Goal: Task Accomplishment & Management: Use online tool/utility

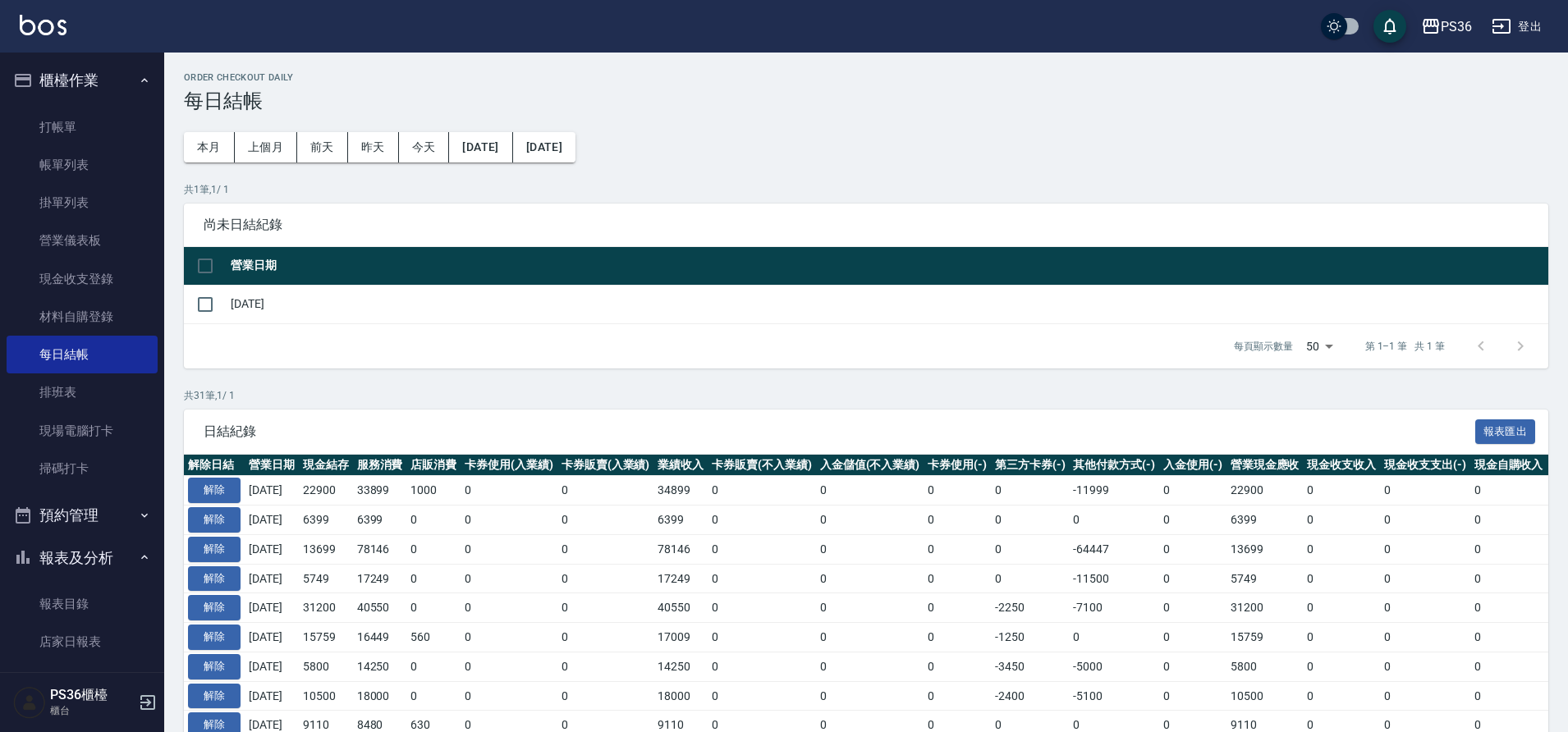
scroll to position [82, 0]
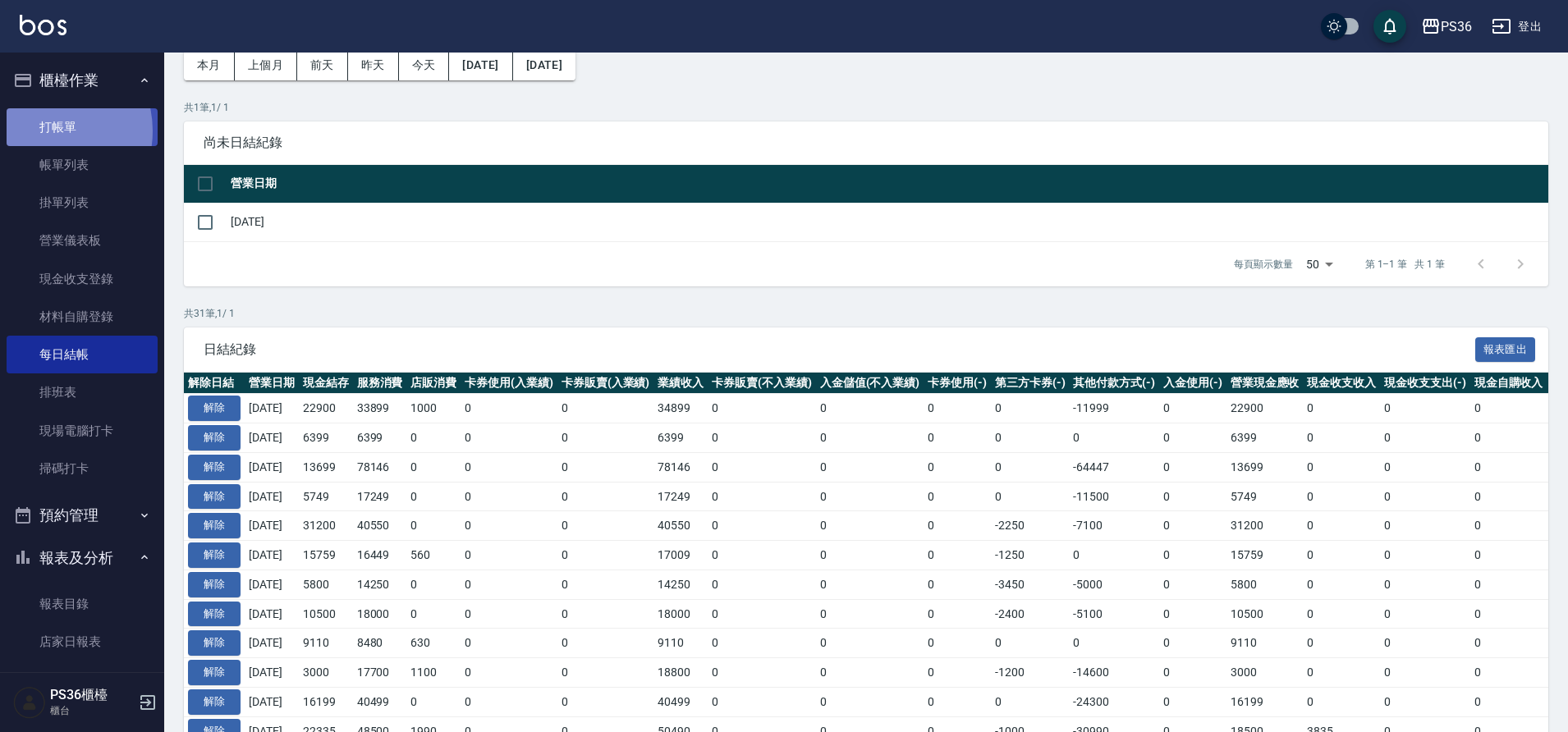
click at [45, 130] on link "打帳單" at bounding box center [82, 126] width 151 height 38
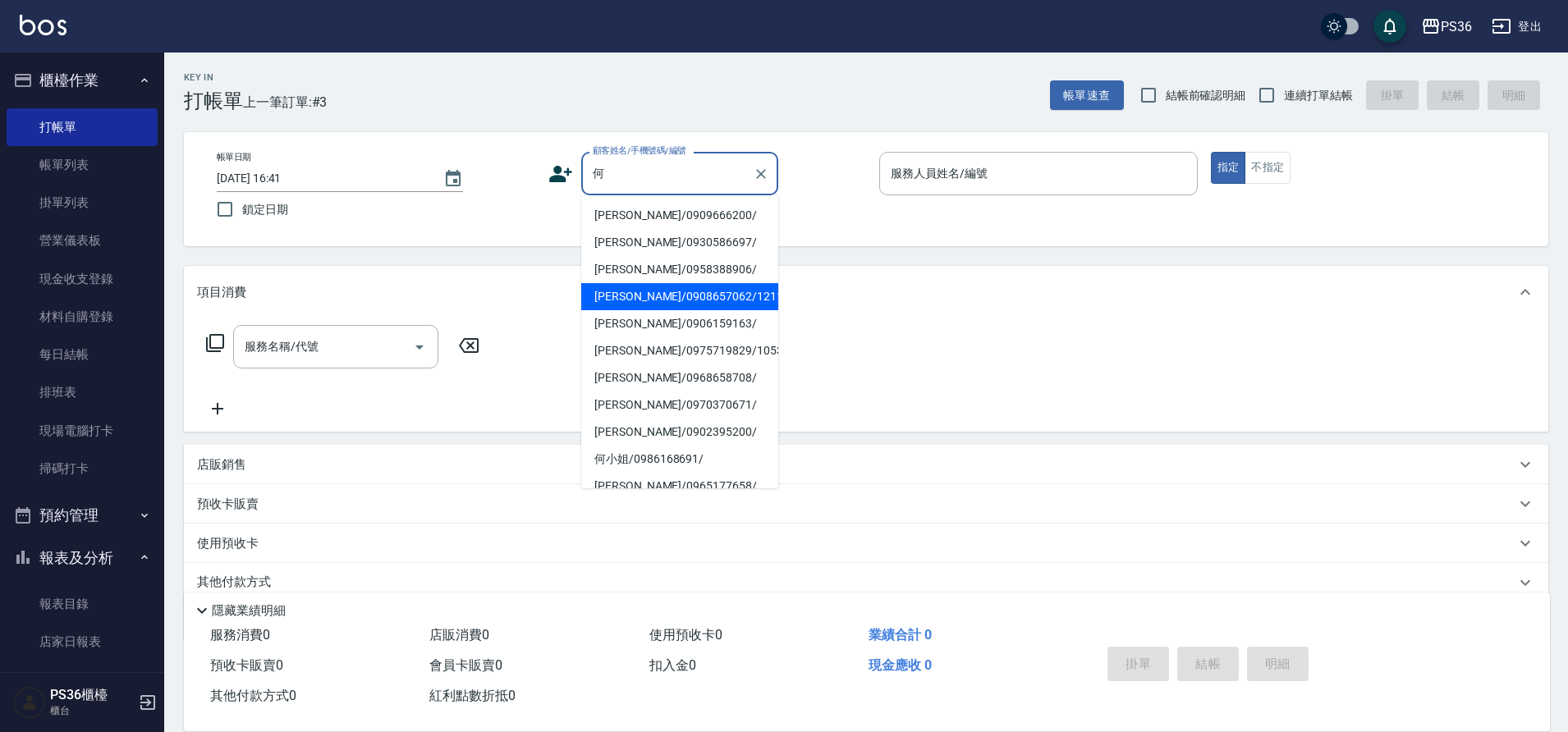
click at [639, 303] on li "[PERSON_NAME]/0908657062/12114" at bounding box center [679, 297] width 197 height 27
type input "[PERSON_NAME]/0908657062/12114"
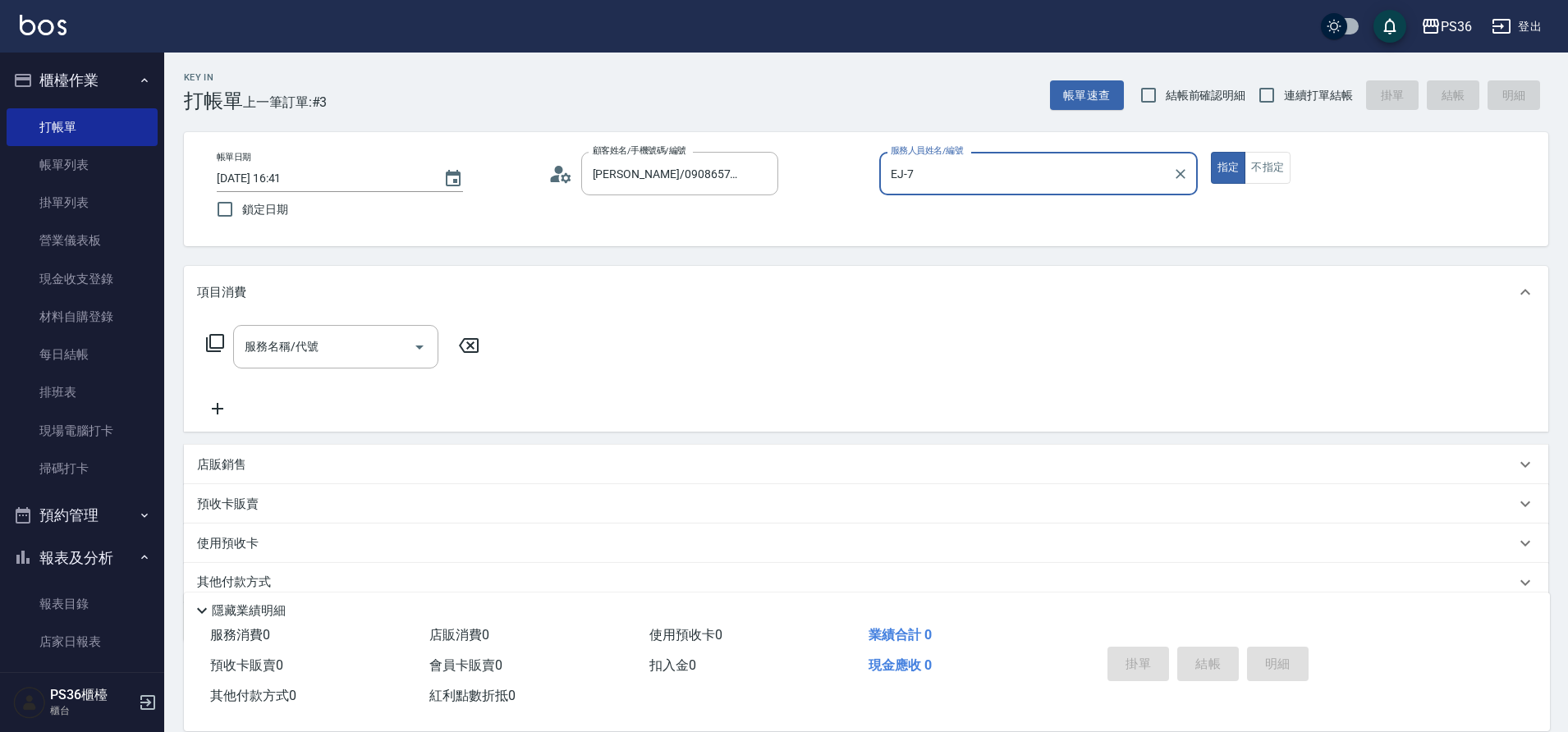
type input "EJ-7"
click at [335, 352] on input "服務名稱/代號" at bounding box center [323, 346] width 166 height 28
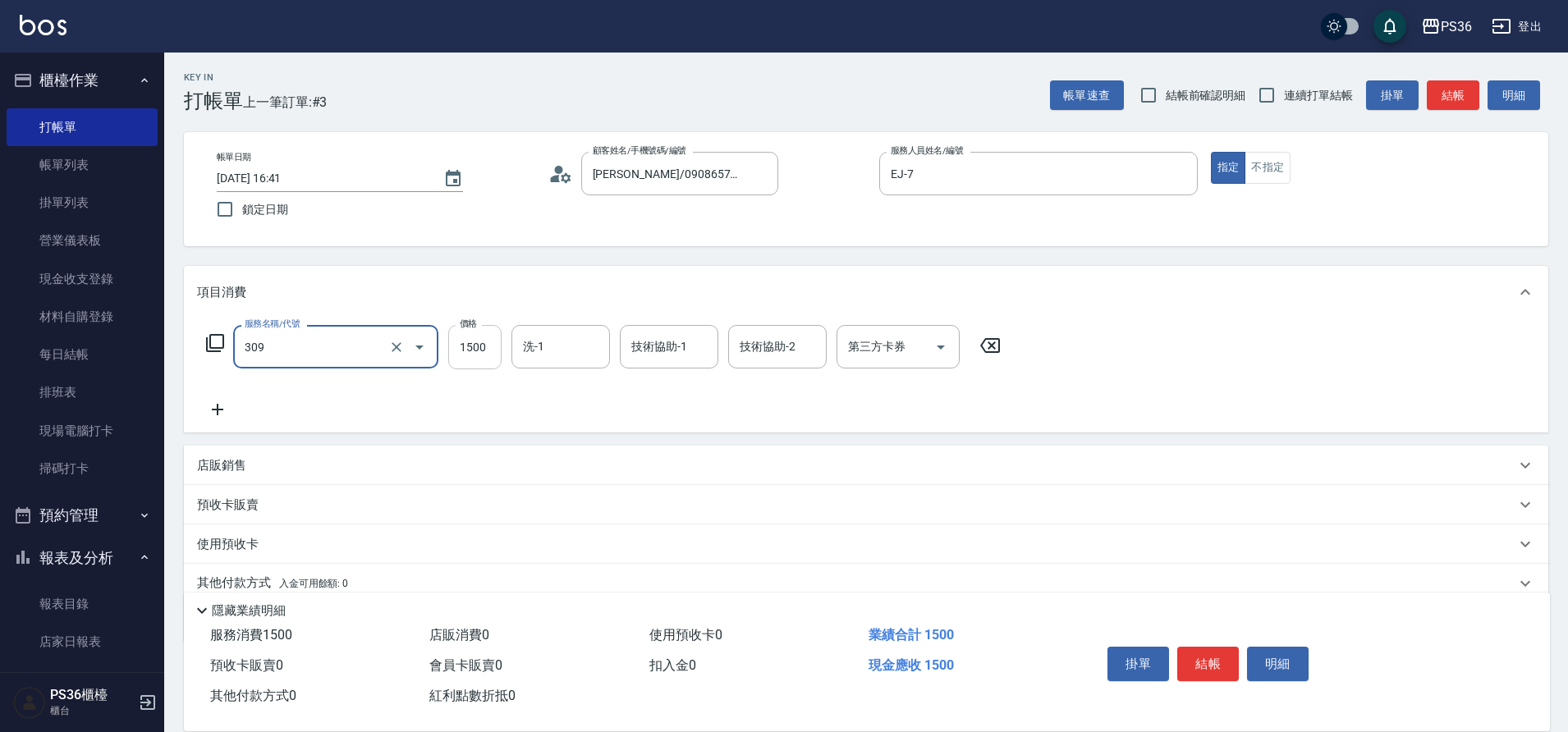
type input "頂級離子(309)"
click at [468, 344] on input "1500" at bounding box center [475, 347] width 53 height 44
type input "2000"
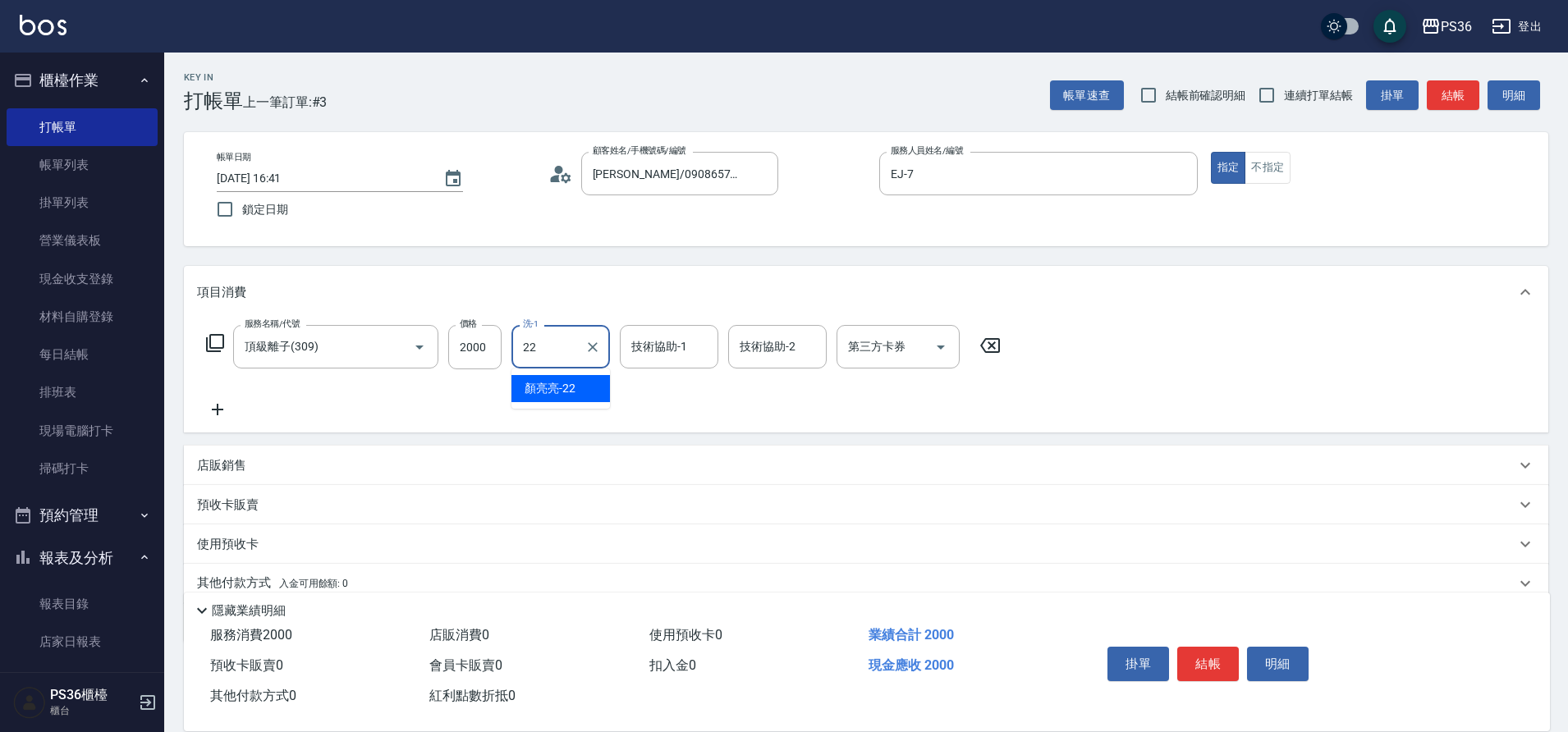
type input "[PERSON_NAME]-22"
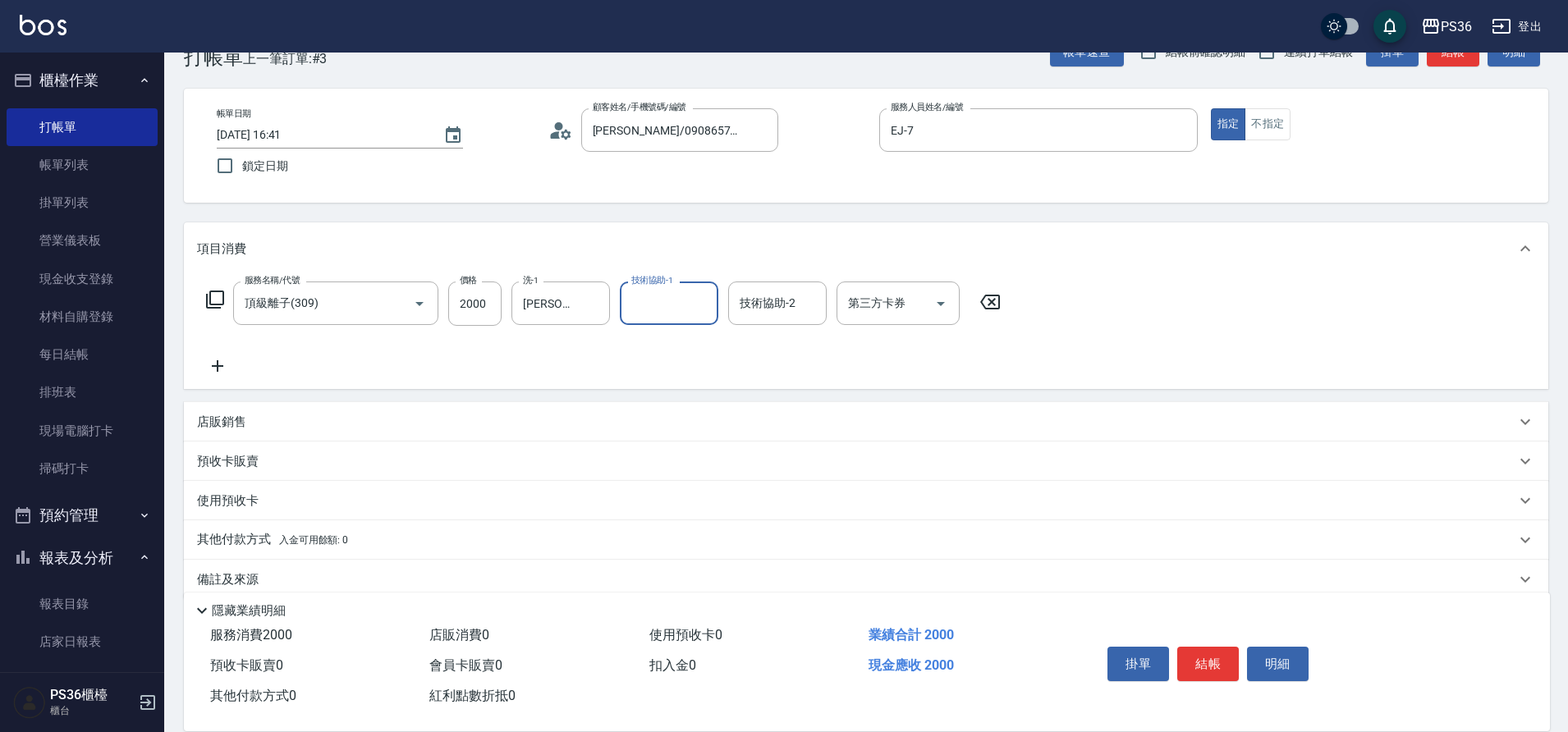
scroll to position [68, 0]
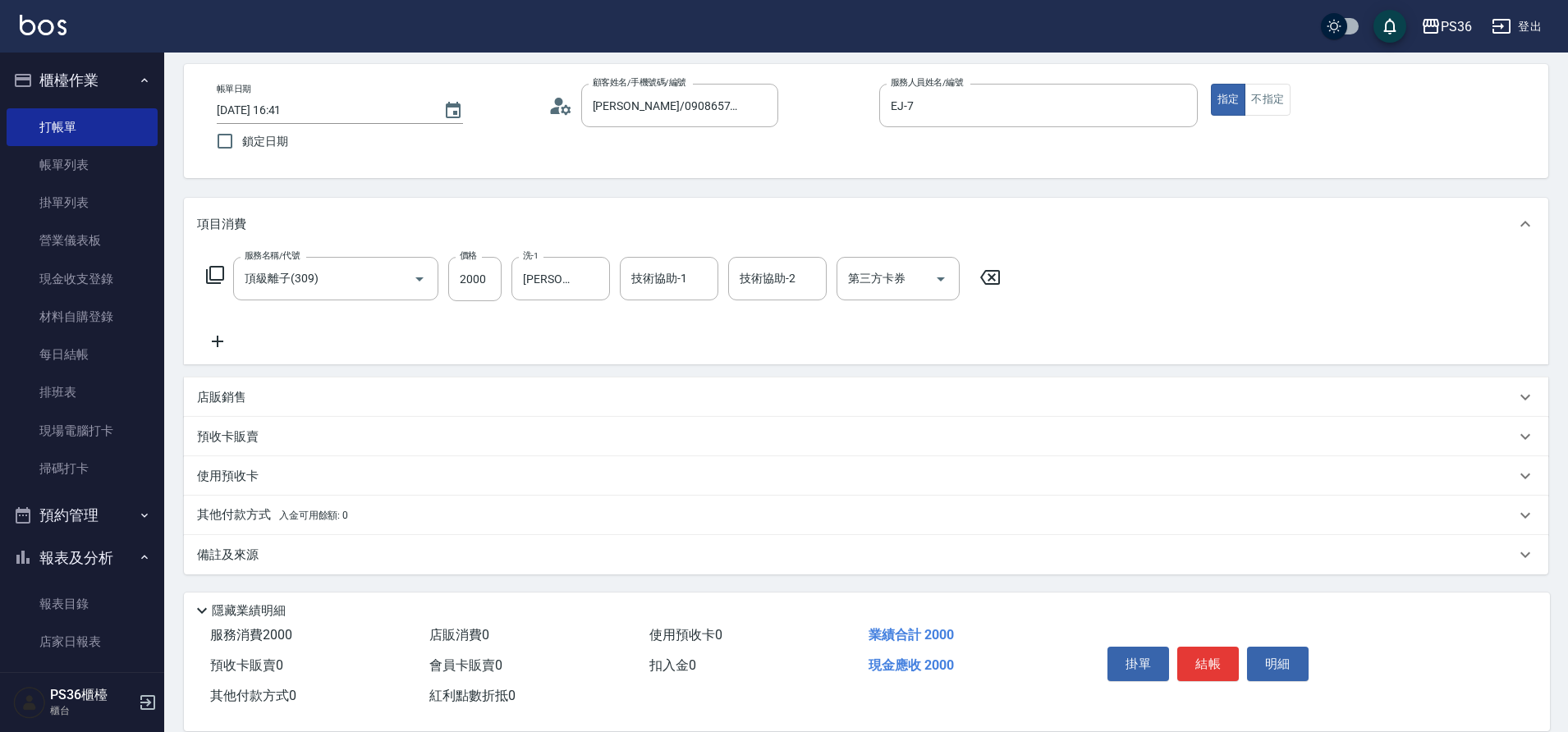
click at [231, 509] on p "其他付款方式 入金可用餘額: 0" at bounding box center [272, 516] width 151 height 18
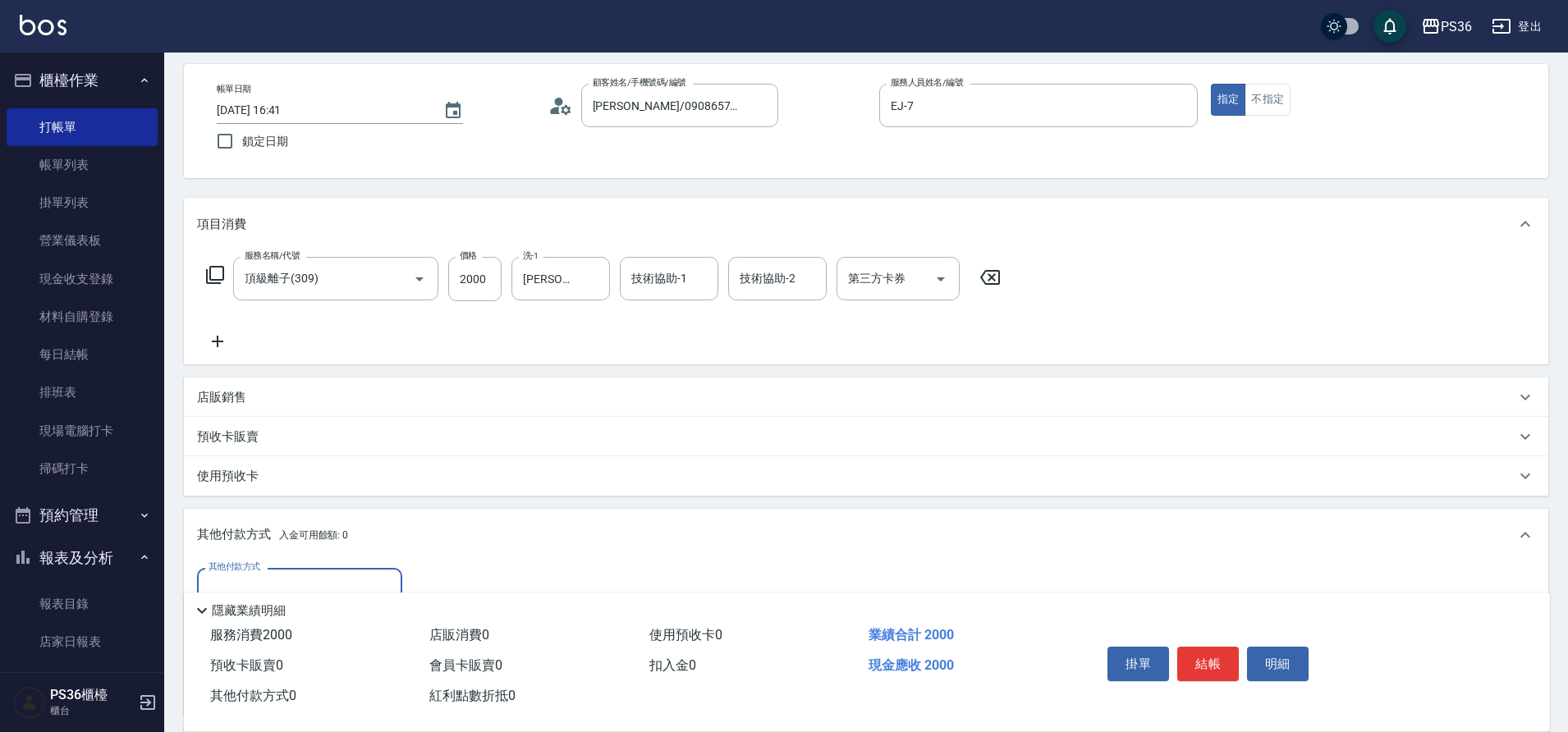
scroll to position [0, 0]
click at [265, 578] on input "其他付款方式" at bounding box center [300, 589] width 191 height 28
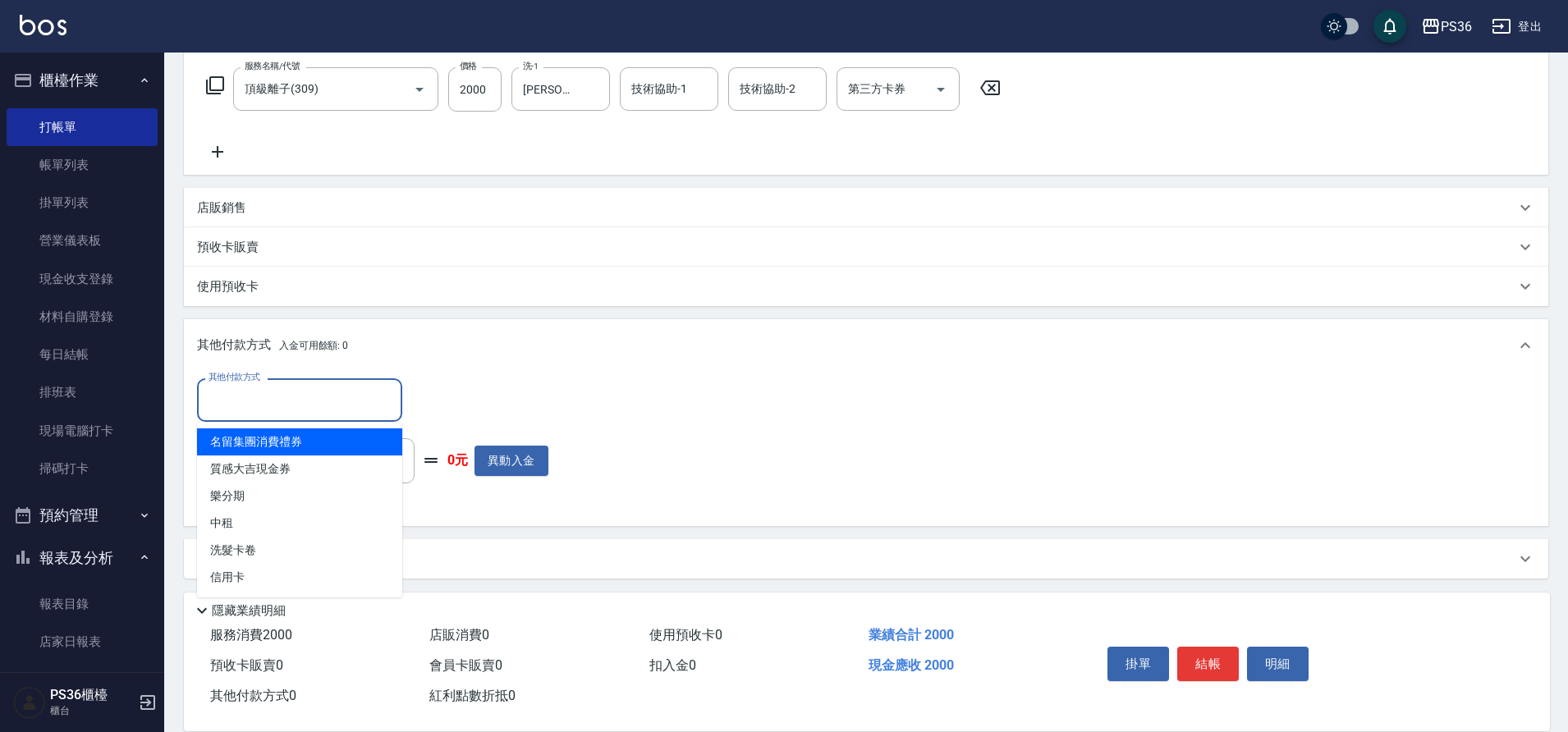
scroll to position [262, 0]
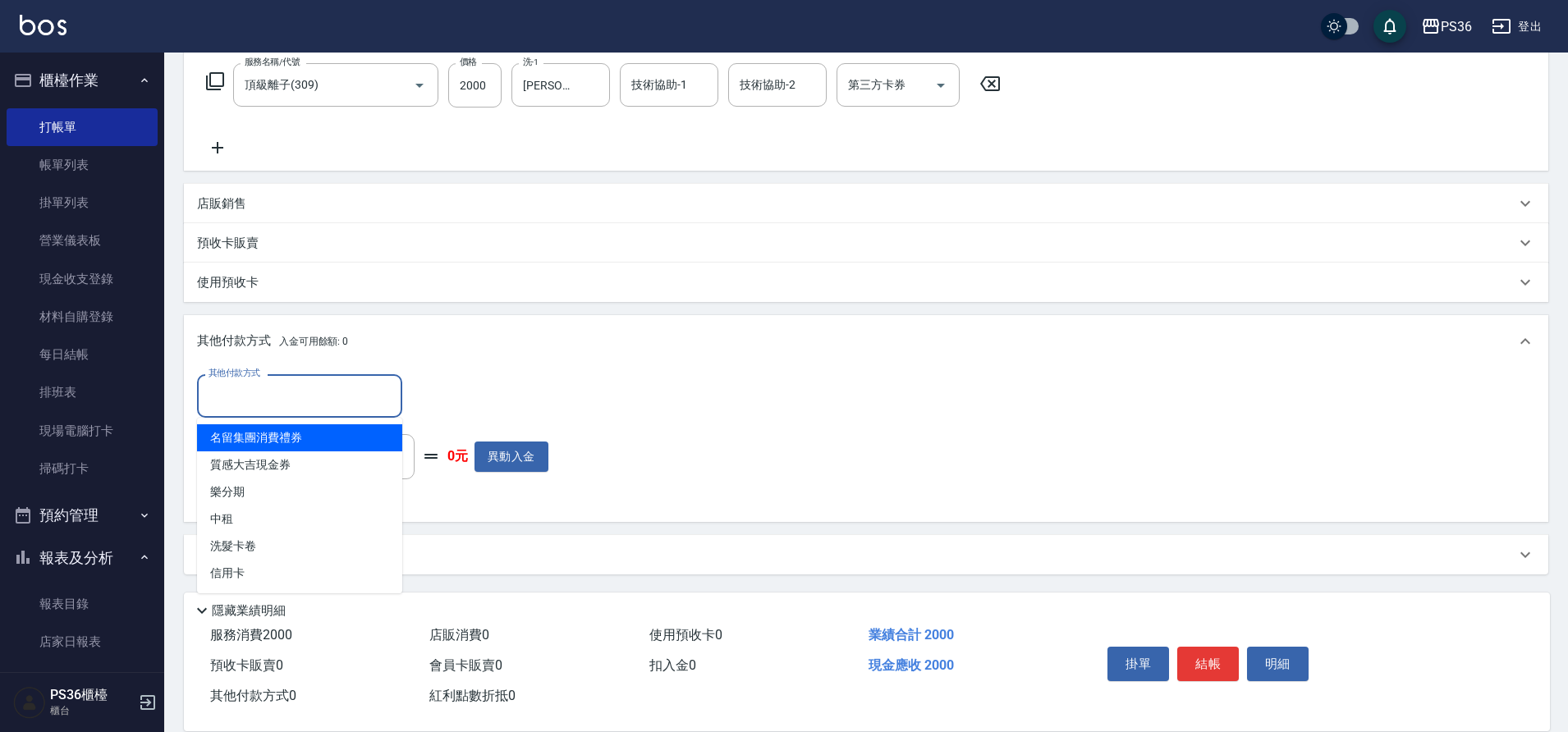
click at [245, 405] on input "其他付款方式" at bounding box center [300, 396] width 191 height 28
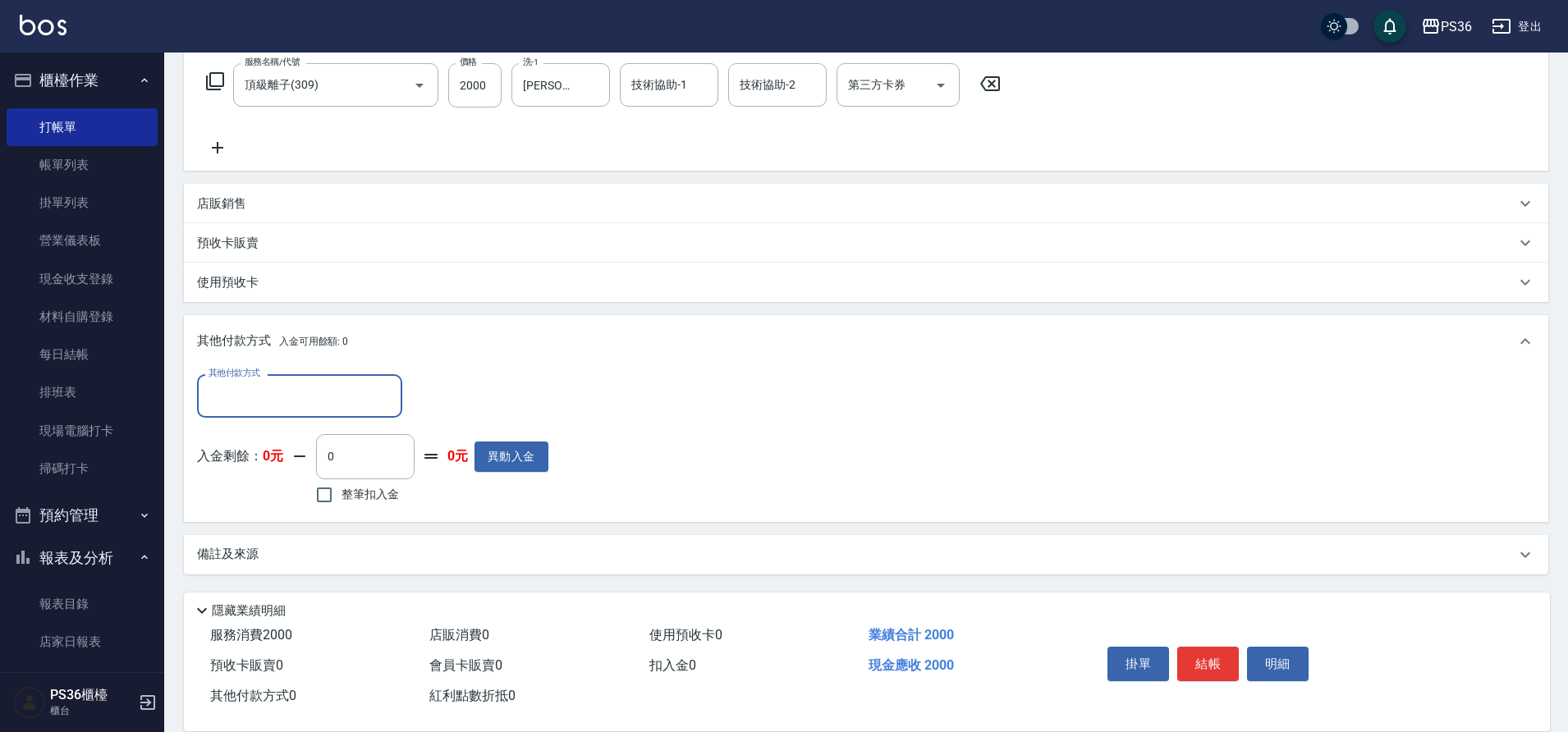
click at [237, 401] on input "其他付款方式" at bounding box center [300, 396] width 191 height 28
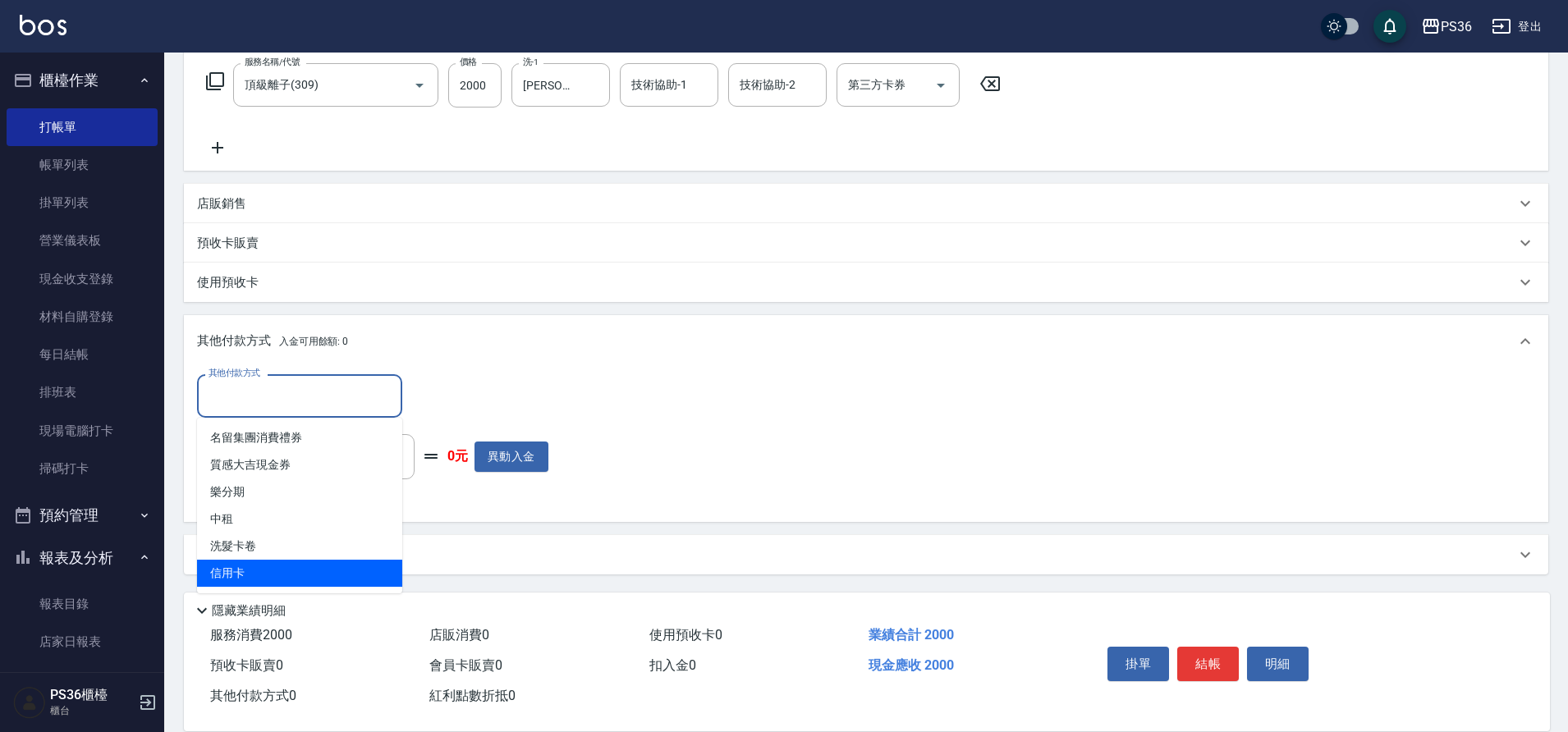
click at [241, 563] on span "信用卡" at bounding box center [300, 574] width 205 height 27
type input "信用卡"
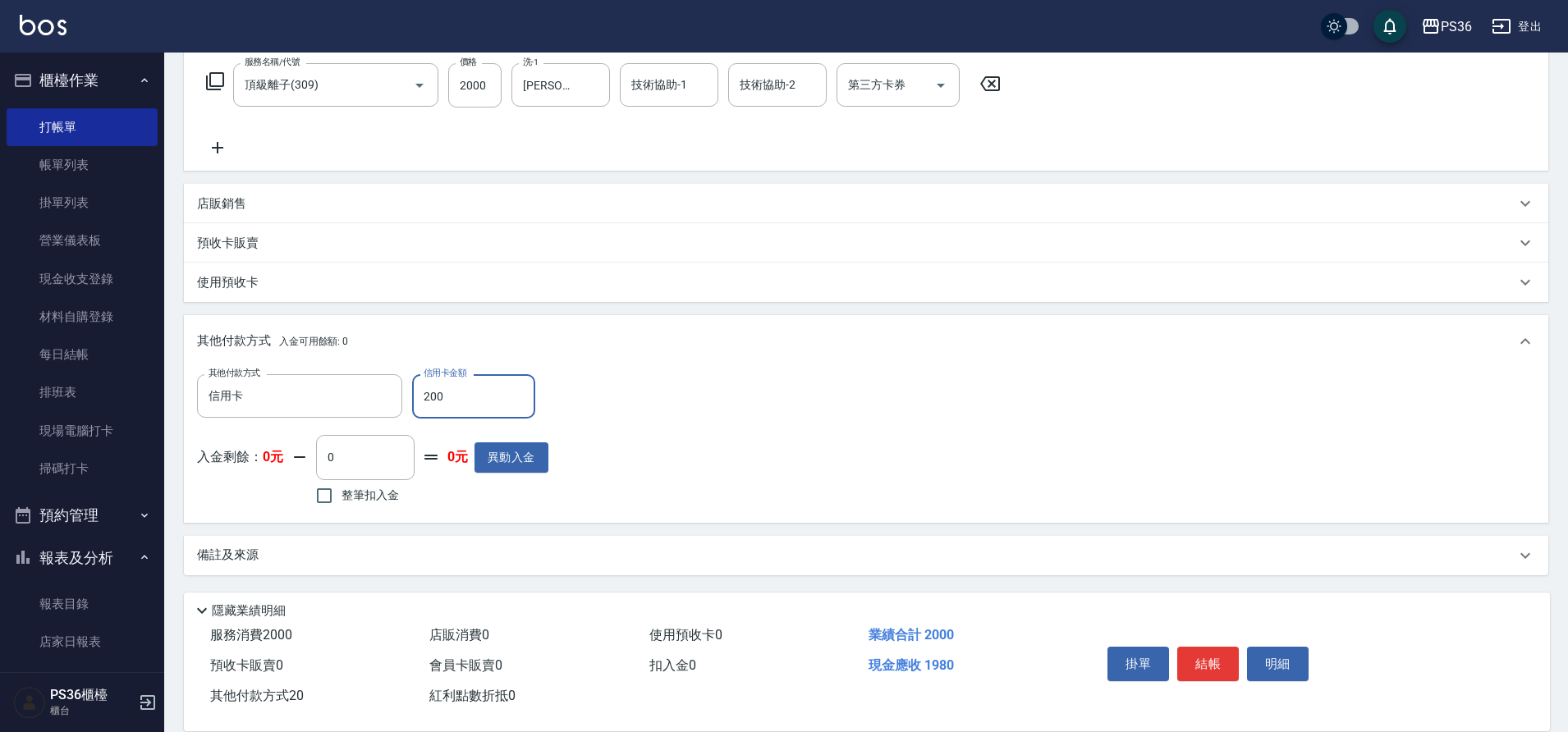
type input "2000"
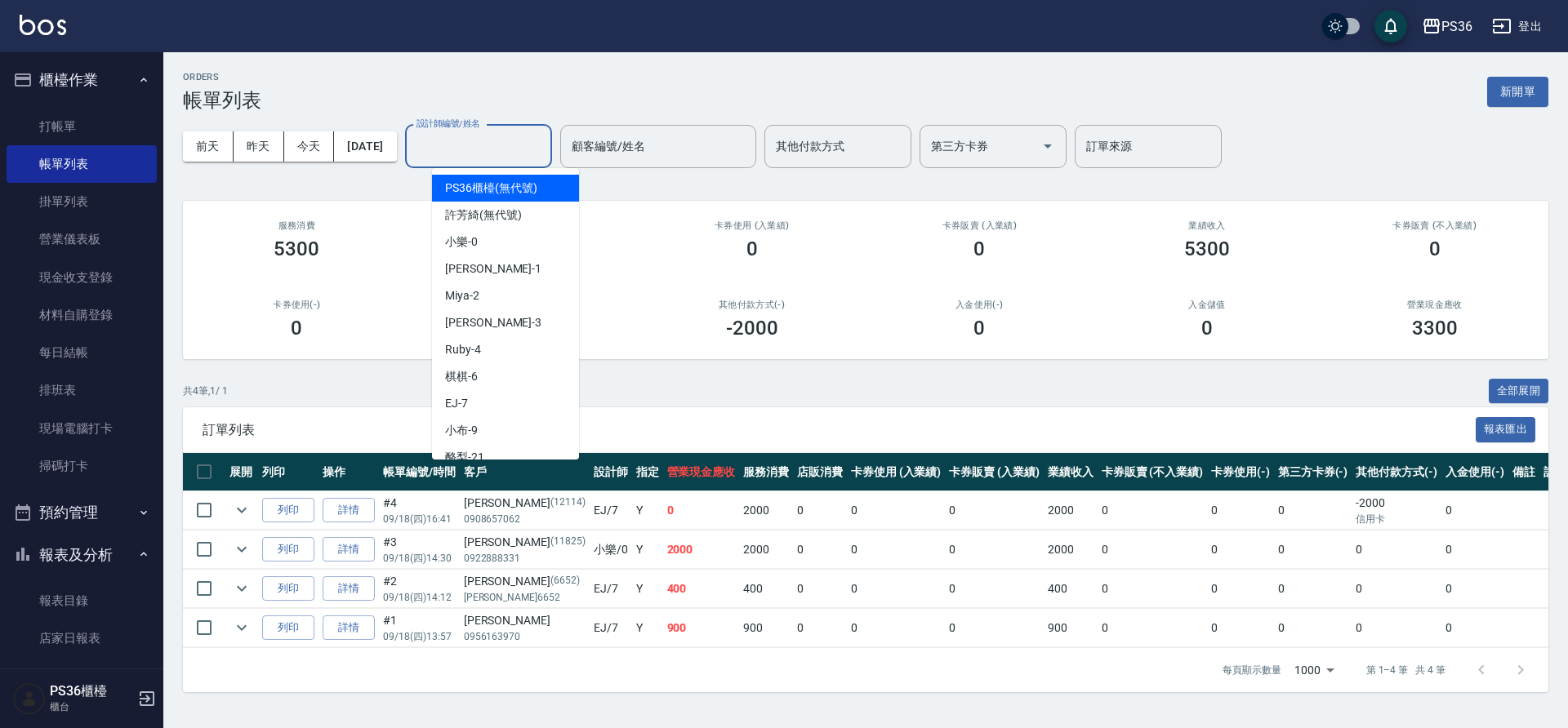
click at [459, 149] on input "設計師編號/姓名" at bounding box center [478, 146] width 132 height 28
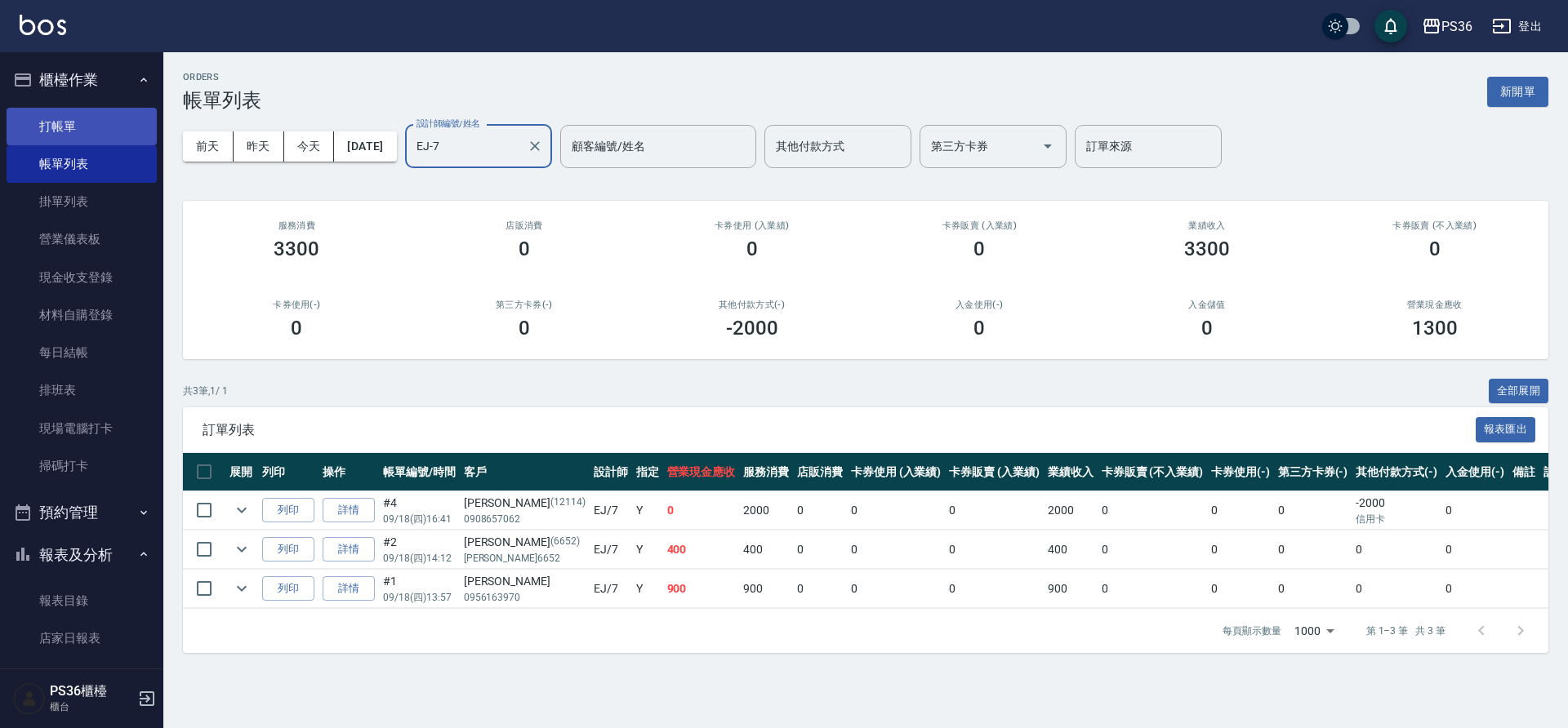
type input "EJ-7"
click at [59, 131] on link "打帳單" at bounding box center [81, 126] width 150 height 37
